Goal: Task Accomplishment & Management: Manage account settings

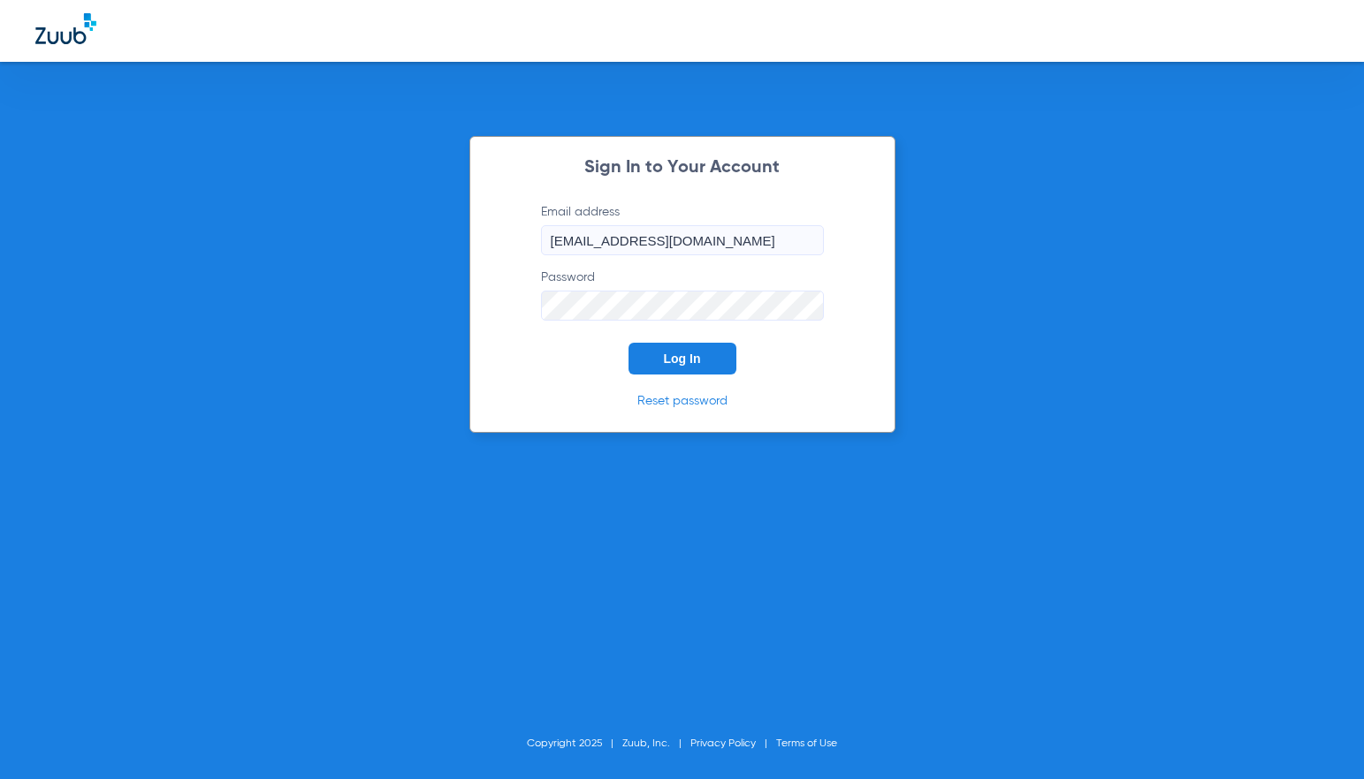
click at [705, 371] on button "Log In" at bounding box center [682, 359] width 108 height 32
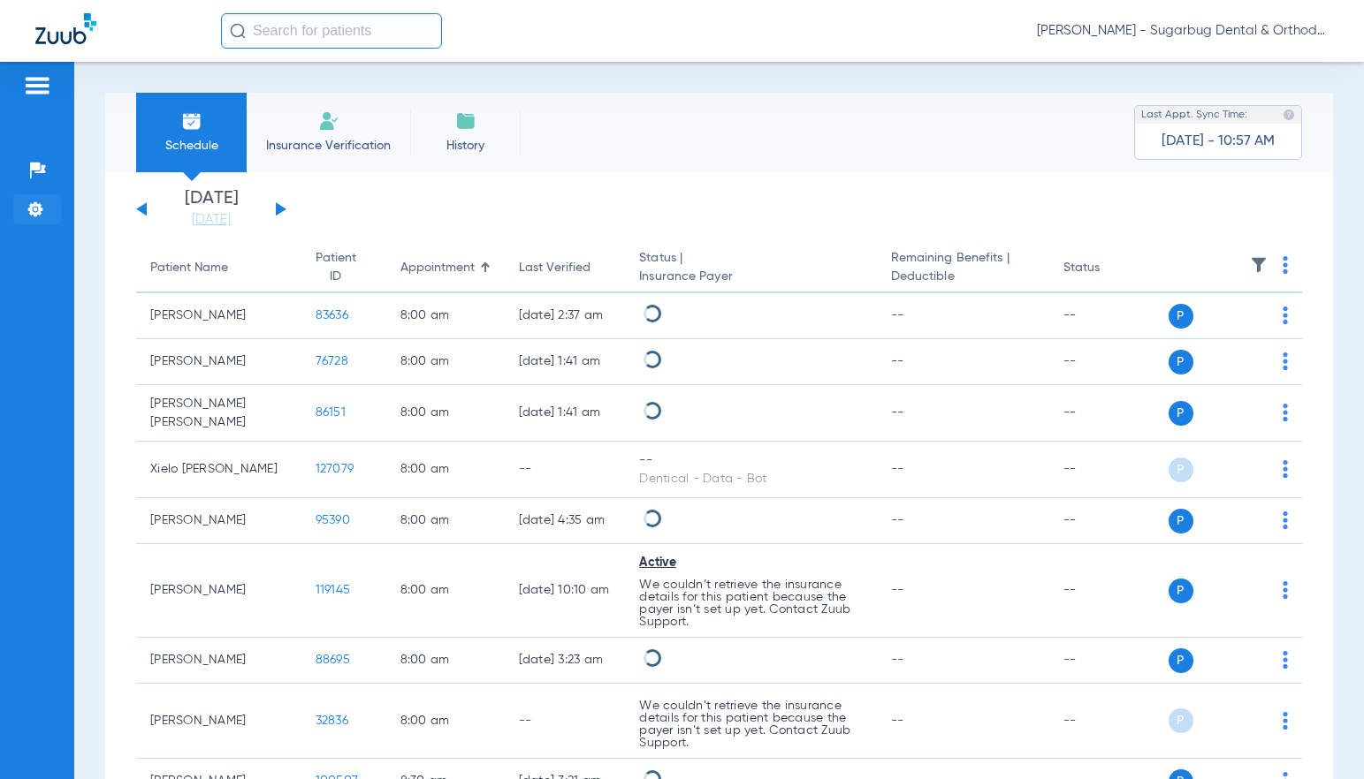
click at [34, 209] on img at bounding box center [36, 210] width 18 height 18
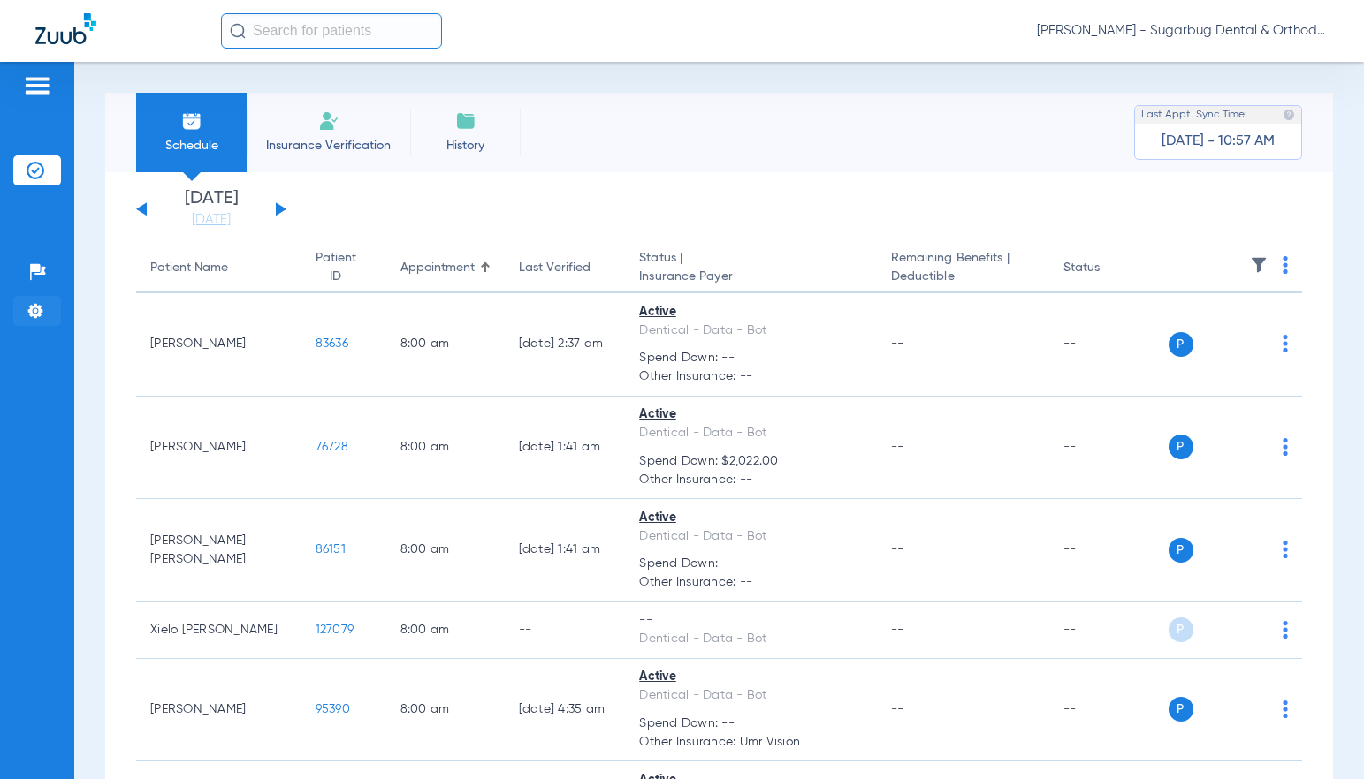
click at [40, 312] on img at bounding box center [36, 311] width 18 height 18
click at [34, 303] on img at bounding box center [36, 311] width 18 height 18
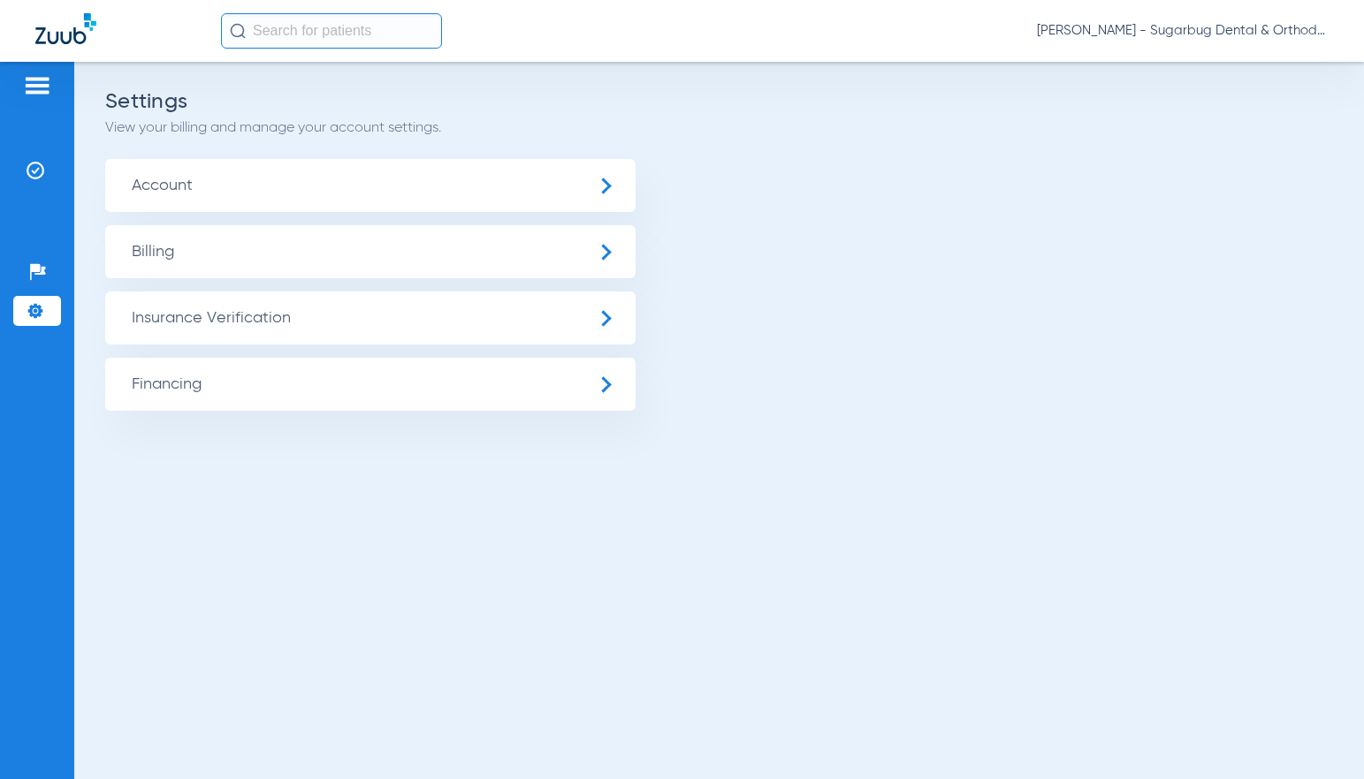
click at [290, 321] on span "Insurance Verification" at bounding box center [370, 318] width 530 height 53
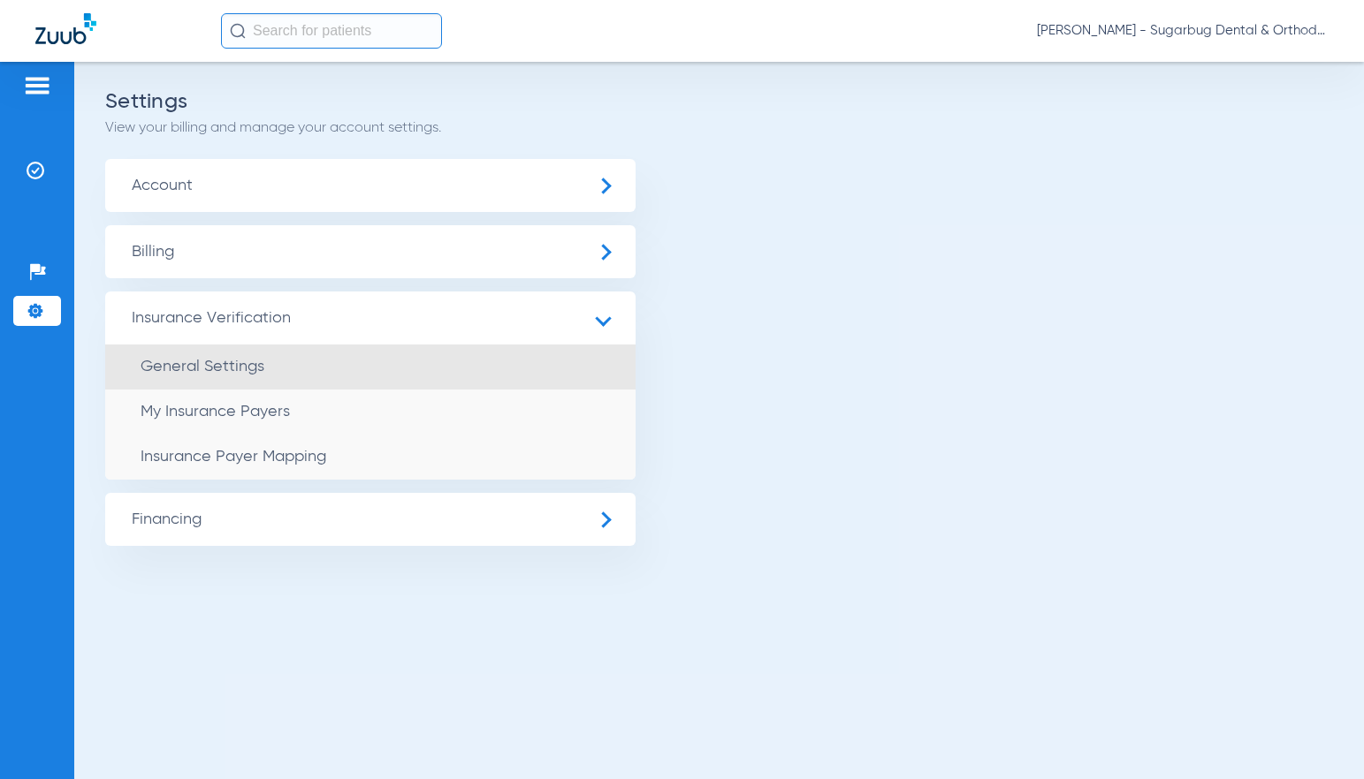
click at [243, 367] on span "General Settings" at bounding box center [203, 367] width 124 height 16
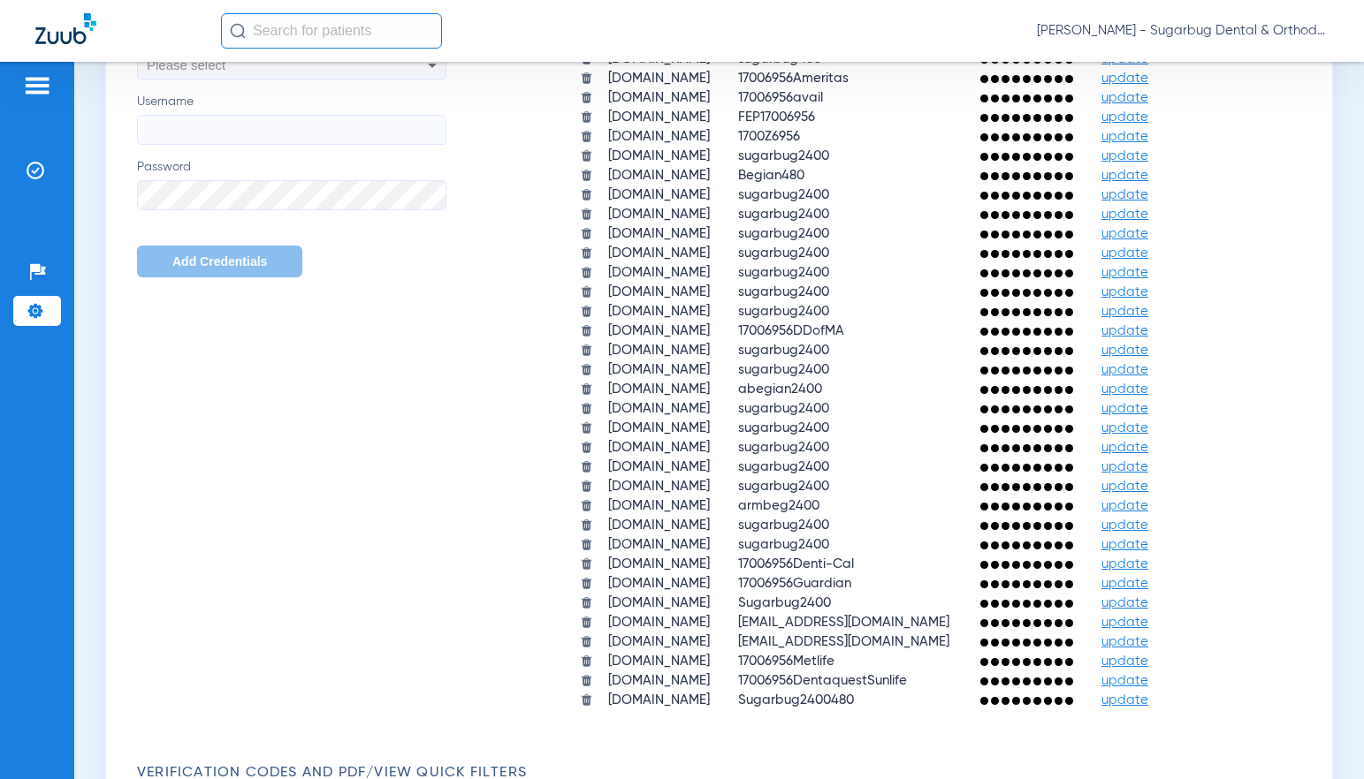
scroll to position [972, 0]
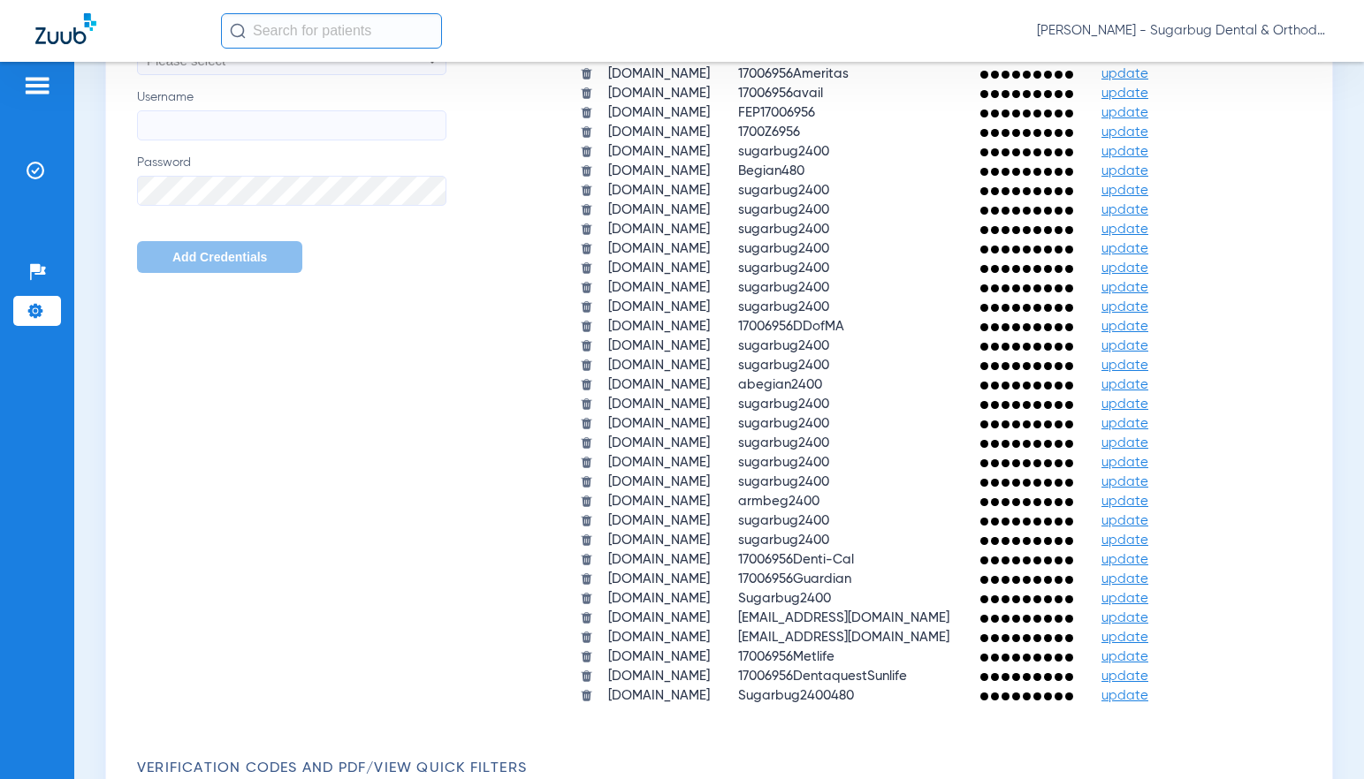
click at [1148, 635] on span "update" at bounding box center [1124, 637] width 47 height 13
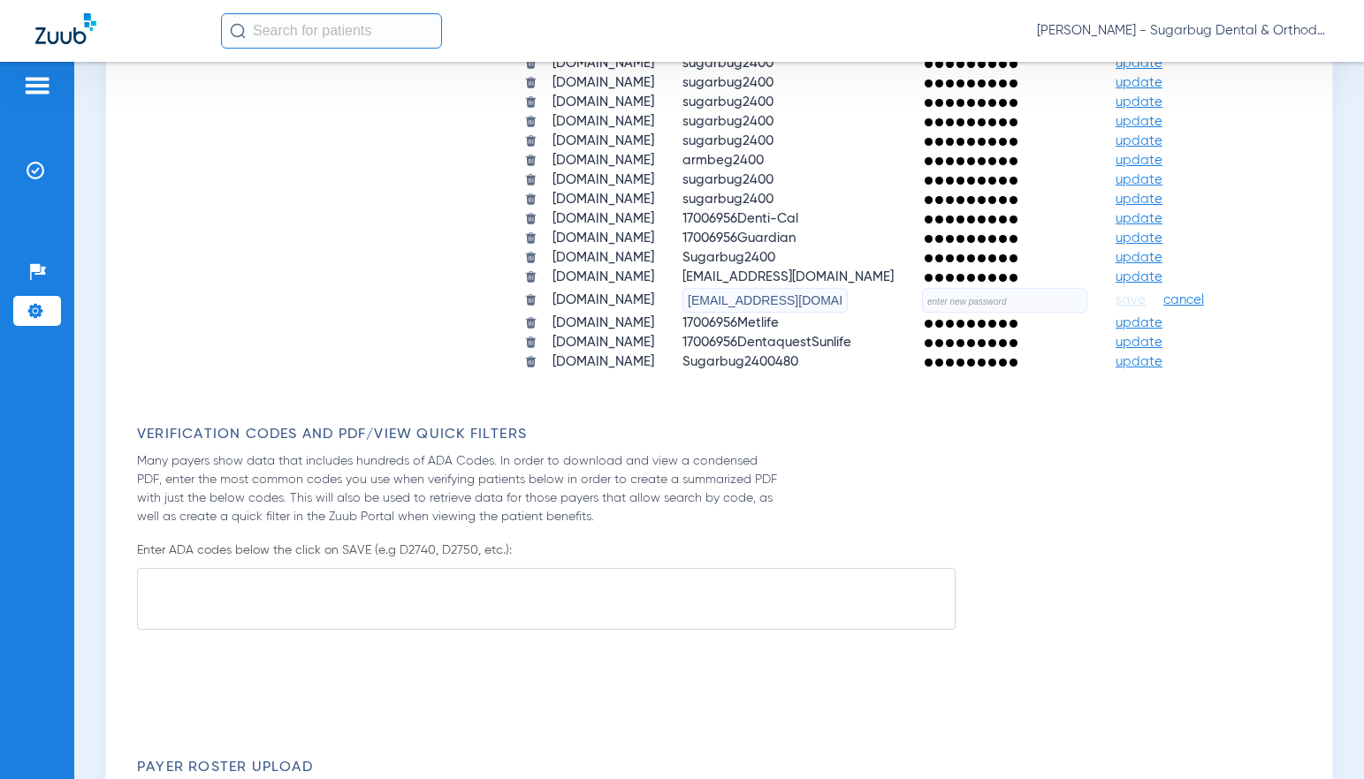
scroll to position [1326, 0]
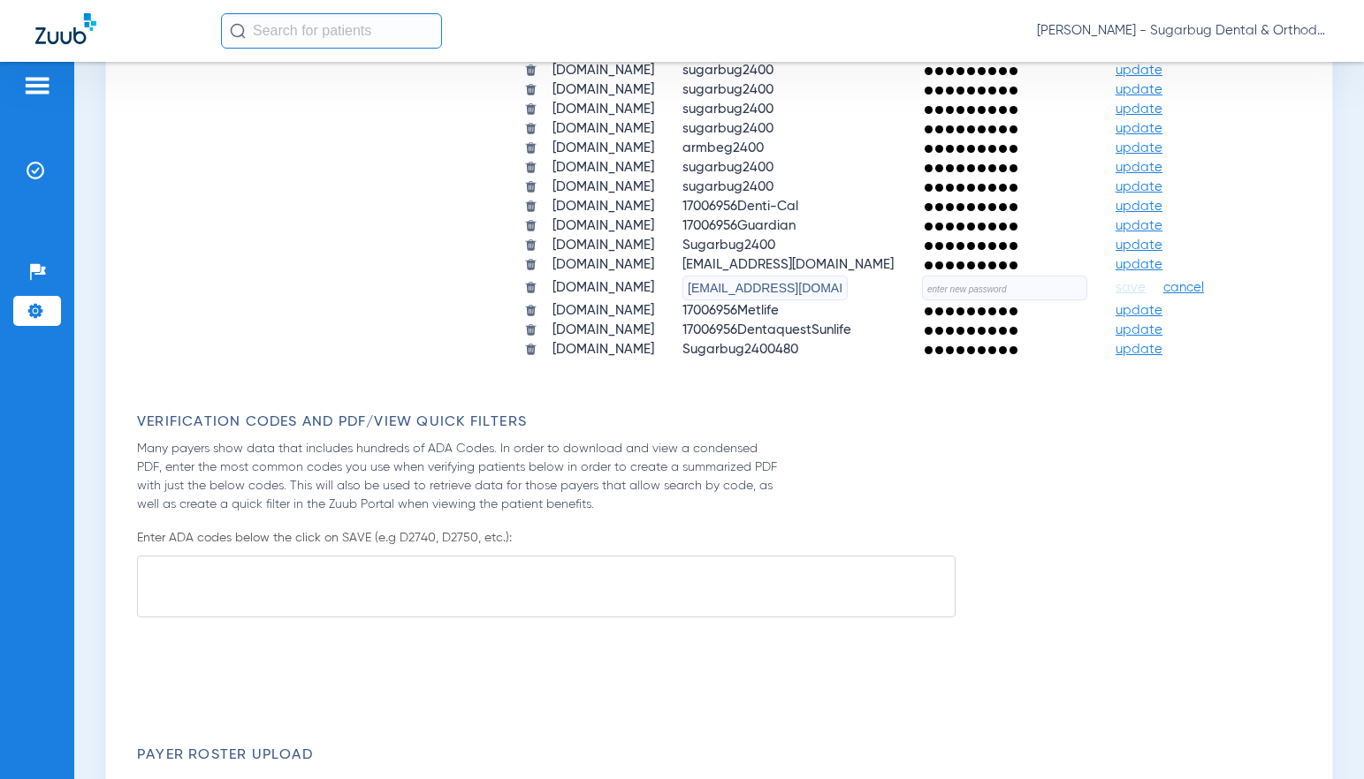
click at [922, 300] on input "text" at bounding box center [1004, 288] width 165 height 25
paste input "SugarBugDentalEVC1#!"
type input "SugarBugDentalEVC1#!"
click at [1115, 296] on span "save" at bounding box center [1130, 288] width 30 height 16
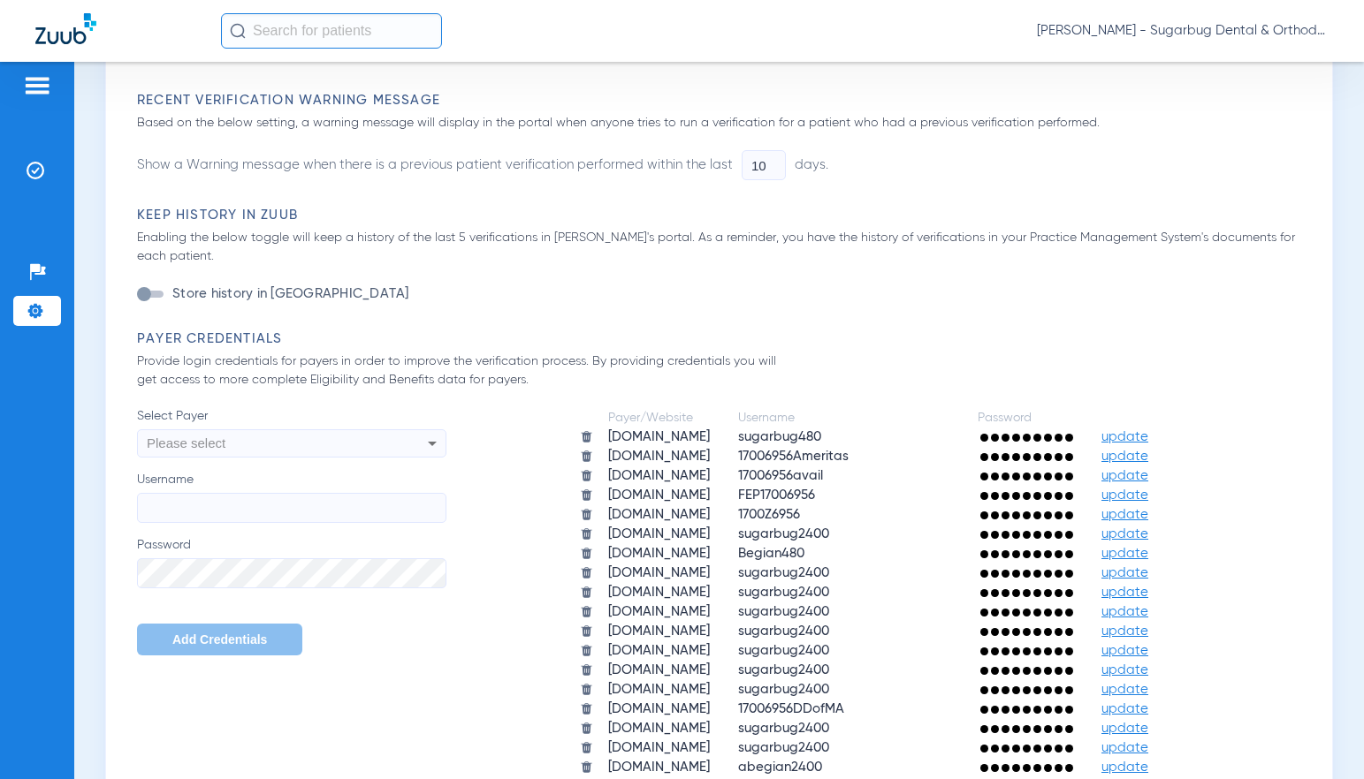
scroll to position [459, 0]
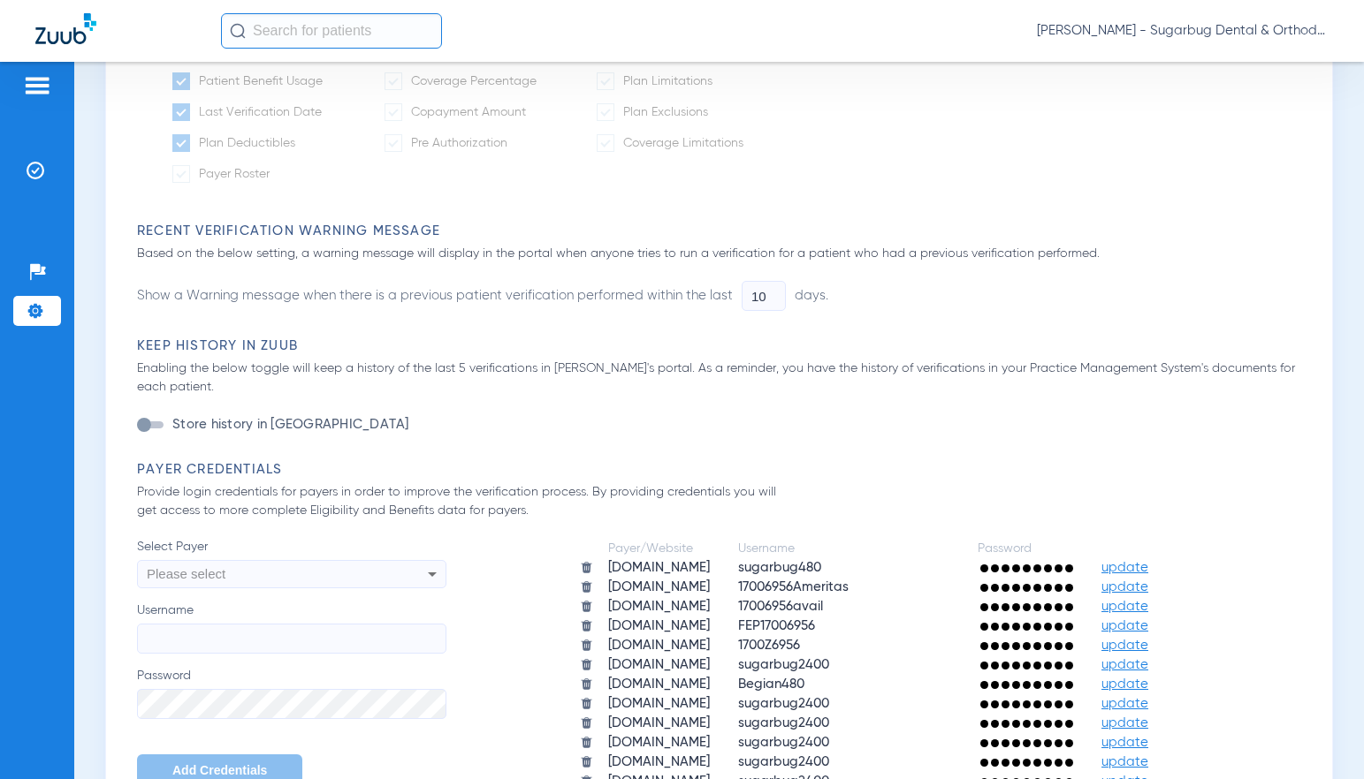
click at [36, 91] on img at bounding box center [37, 85] width 28 height 21
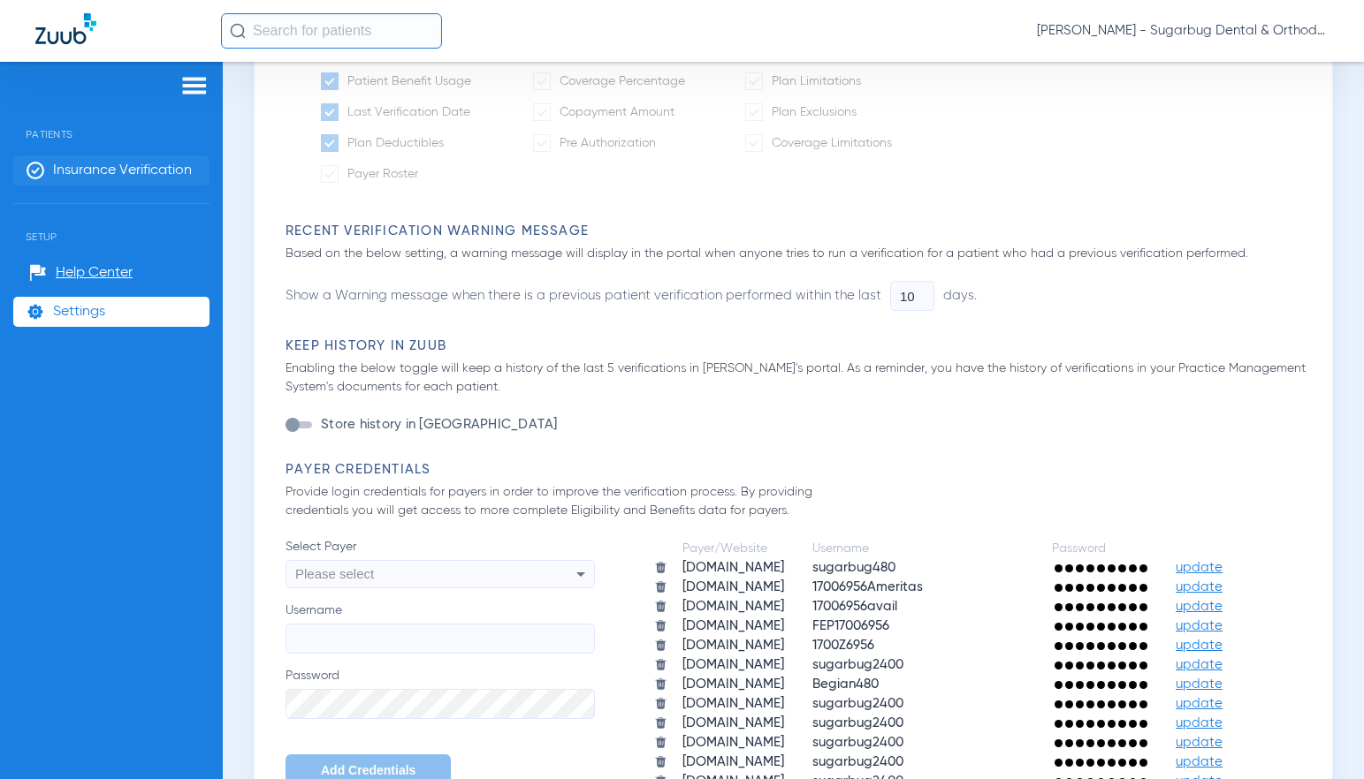
click at [71, 172] on span "Insurance Verification" at bounding box center [122, 171] width 139 height 18
